Goal: Find specific page/section

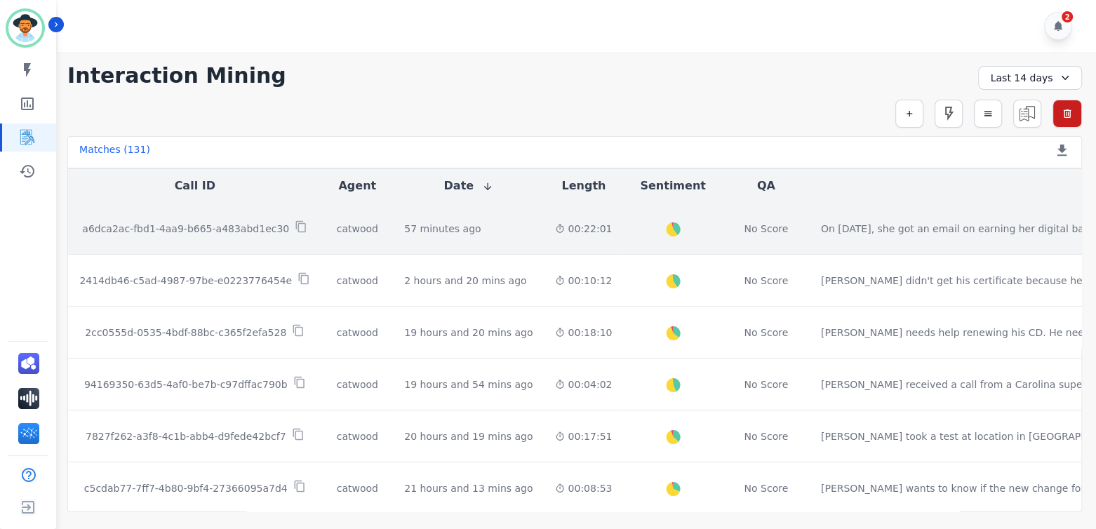
click at [193, 228] on p "a6dca2ac-fbd1-4aa9-b665-a483abd1ec30" at bounding box center [185, 229] width 207 height 14
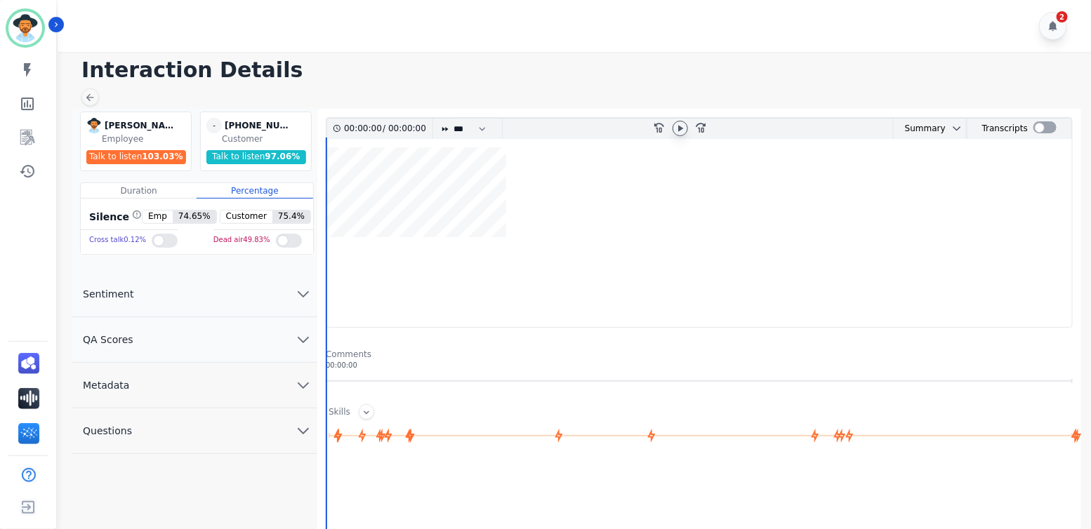
click at [680, 125] on icon at bounding box center [680, 128] width 11 height 11
click at [681, 128] on icon at bounding box center [680, 128] width 11 height 11
click at [680, 125] on icon at bounding box center [680, 128] width 11 height 11
click at [683, 125] on icon at bounding box center [680, 128] width 11 height 11
click at [338, 191] on wave at bounding box center [698, 237] width 745 height 180
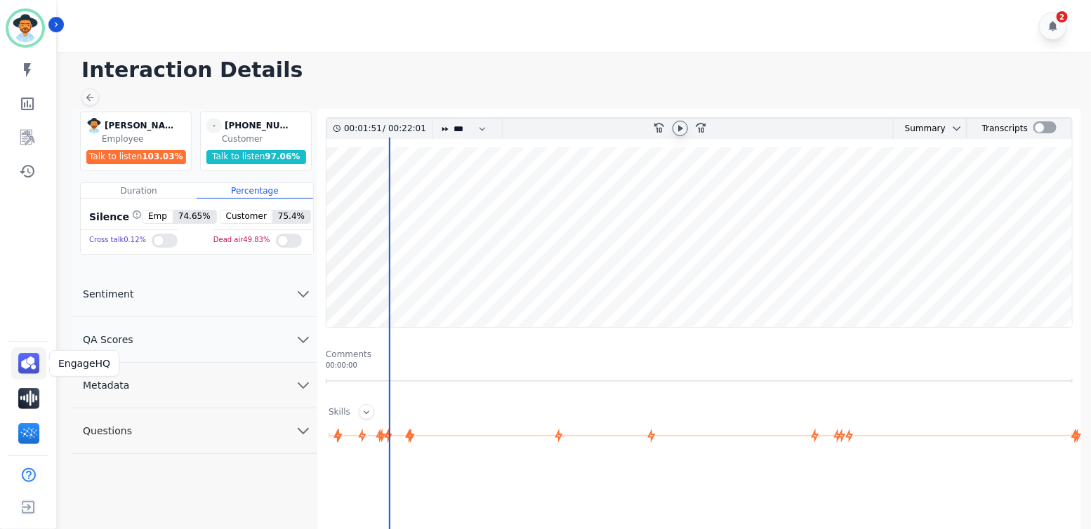
click at [29, 364] on img "Sidebar" at bounding box center [28, 363] width 21 height 21
click at [680, 130] on icon at bounding box center [680, 128] width 11 height 11
click at [32, 399] on img "Sidebar" at bounding box center [28, 398] width 21 height 21
click at [27, 395] on img "Sidebar" at bounding box center [28, 398] width 21 height 21
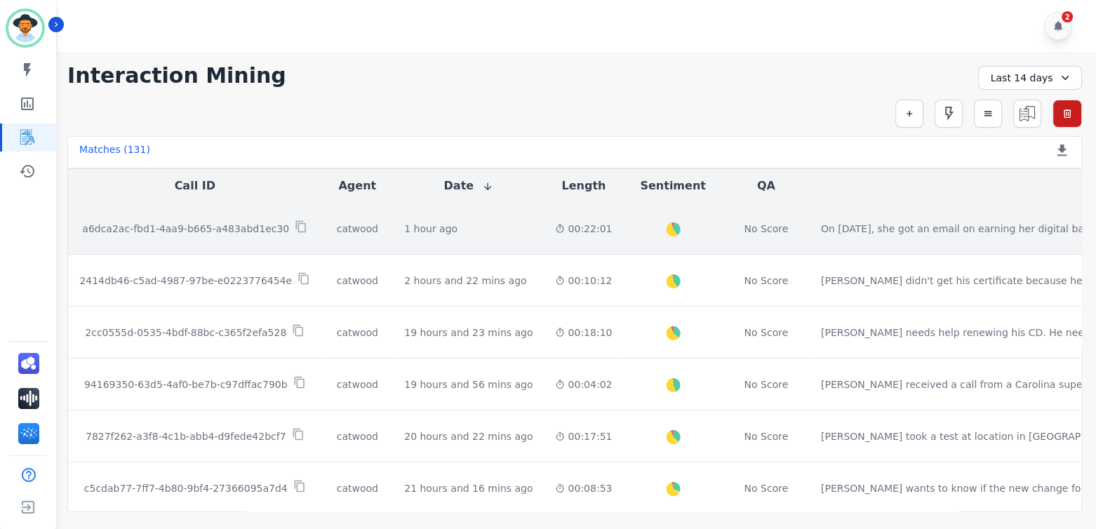
click at [159, 225] on p "a6dca2ac-fbd1-4aa9-b665-a483abd1ec30" at bounding box center [185, 229] width 207 height 14
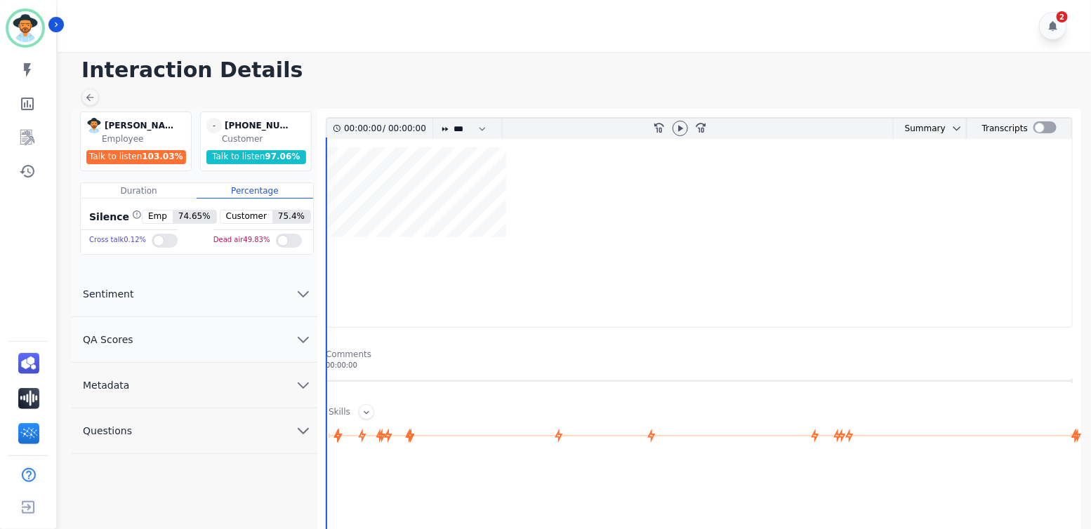
click at [112, 342] on span "QA Scores" at bounding box center [108, 340] width 73 height 14
